Goal: Information Seeking & Learning: Learn about a topic

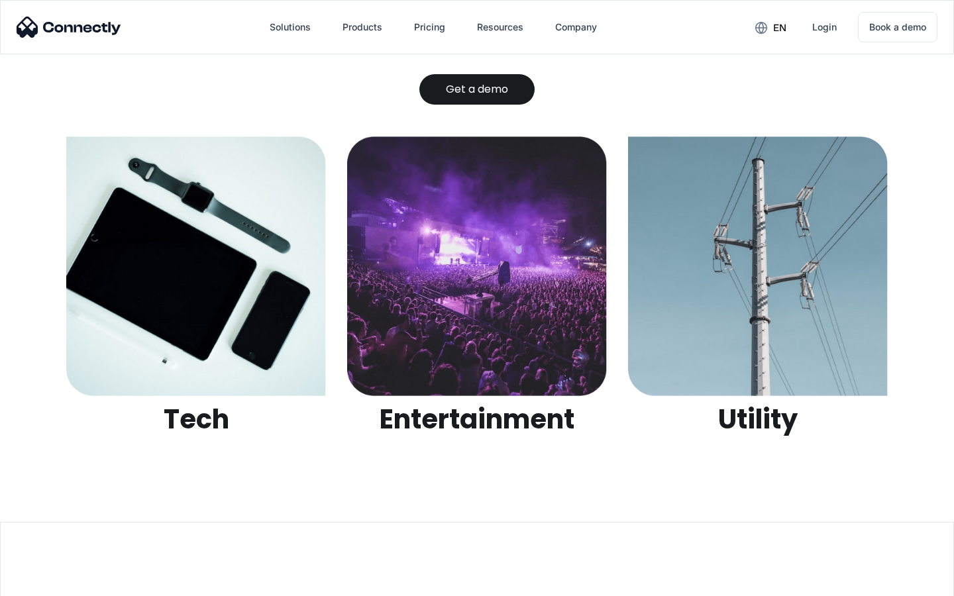
scroll to position [4179, 0]
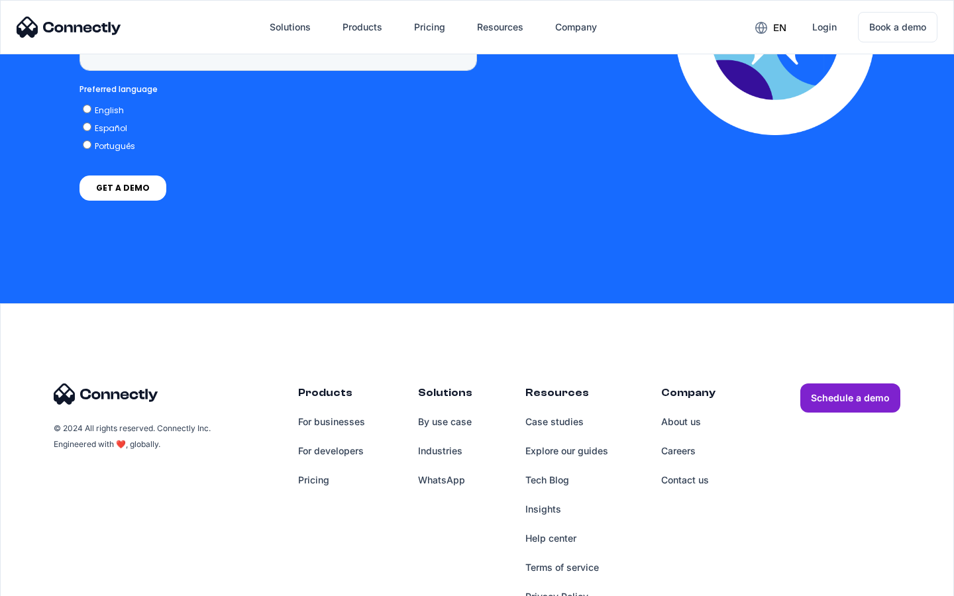
scroll to position [3863, 0]
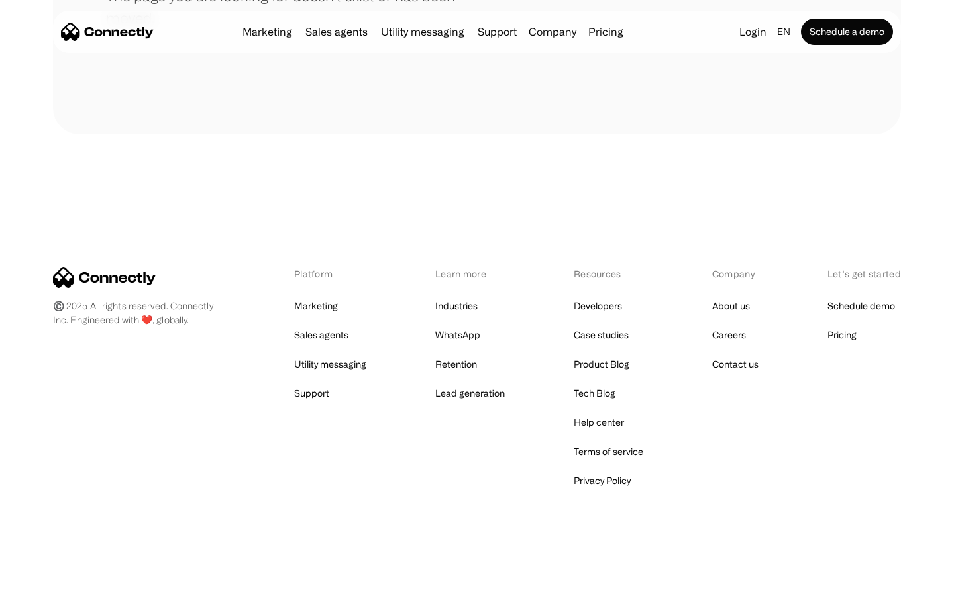
scroll to position [242, 0]
